Goal: Transaction & Acquisition: Purchase product/service

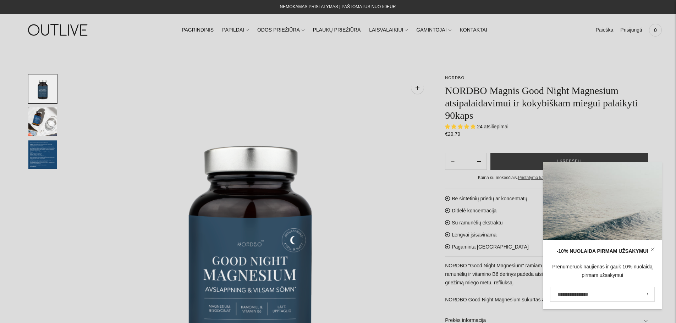
click at [587, 291] on label "El. pašto adresas" at bounding box center [573, 287] width 36 height 9
click at [587, 291] on input "El. pašto adresas" at bounding box center [602, 294] width 105 height 15
click at [575, 292] on input "El. pašto adresas" at bounding box center [602, 294] width 105 height 15
type input "**********"
click at [642, 288] on button "submit" at bounding box center [646, 294] width 8 height 13
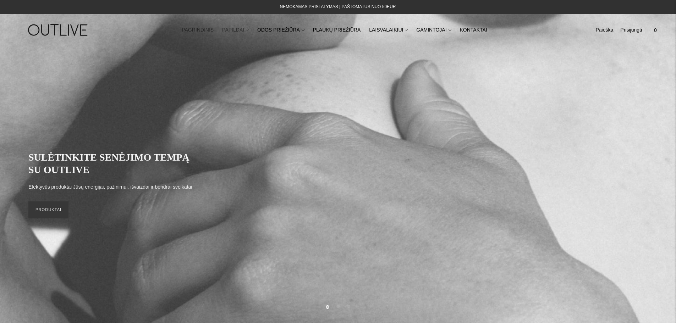
click at [249, 31] on icon at bounding box center [247, 30] width 3 height 3
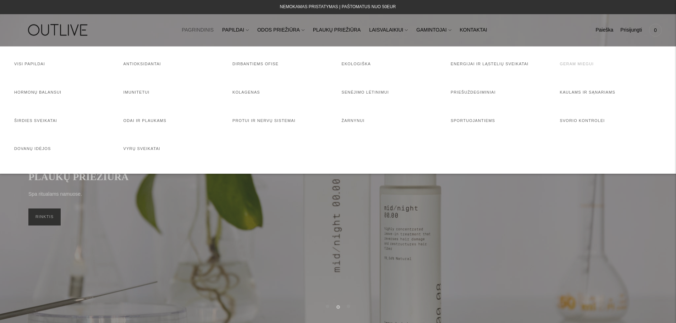
click at [582, 66] on link "Geram miegui" at bounding box center [577, 64] width 34 height 4
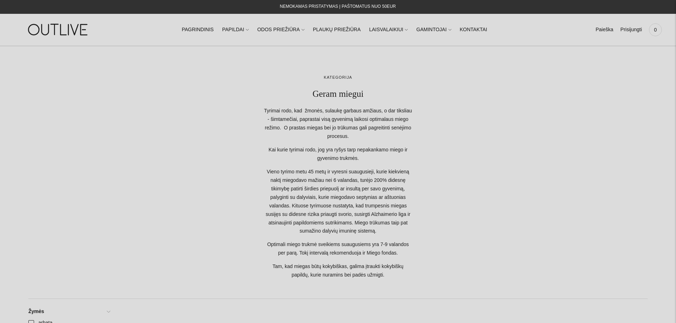
scroll to position [248, 0]
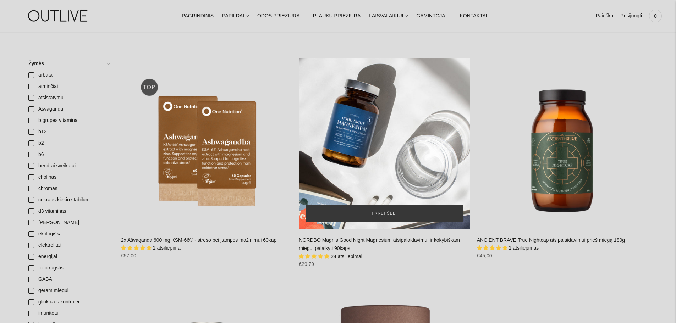
click at [378, 164] on div "NORDBO Magnis Good Night Magnesium atsipalaidavimui ir kokybiškam miegui palaik…" at bounding box center [384, 143] width 171 height 171
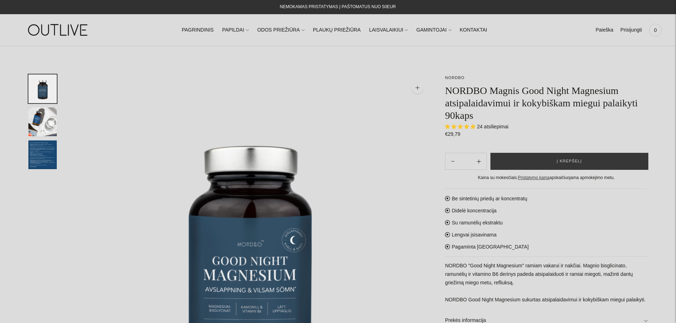
click at [482, 161] on button "Subtract product quantity" at bounding box center [478, 161] width 15 height 17
type input "**"
click at [559, 168] on button "Į krepšelį" at bounding box center [569, 161] width 158 height 17
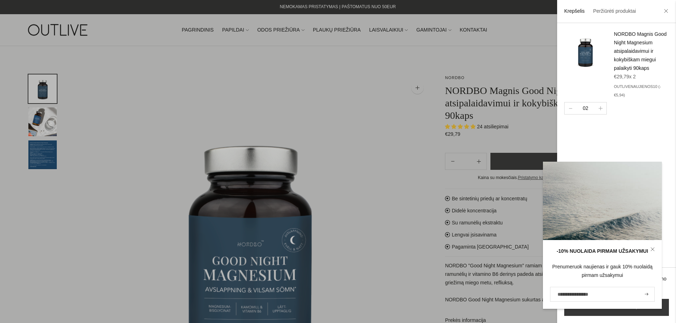
click at [648, 136] on div "NORDBO Magnis Good Night Magnesium atsipalaidavimui ir kokybiškam miegui palaik…" at bounding box center [616, 145] width 119 height 244
click at [616, 312] on link "Žiūrėti krepšelį" at bounding box center [616, 307] width 105 height 17
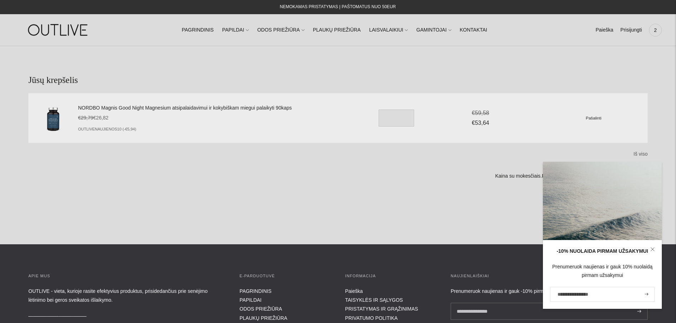
click at [654, 249] on link at bounding box center [652, 249] width 18 height 18
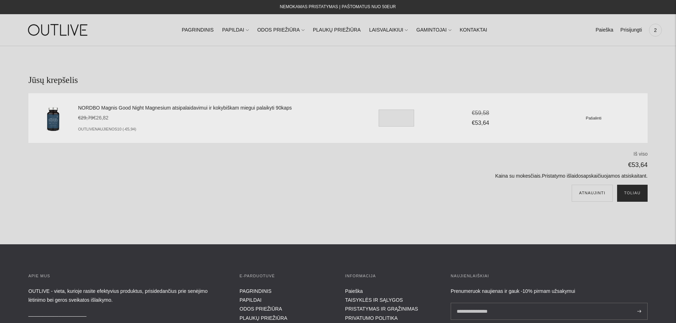
click at [633, 195] on button "Toliau" at bounding box center [632, 193] width 30 height 17
